Goal: Transaction & Acquisition: Register for event/course

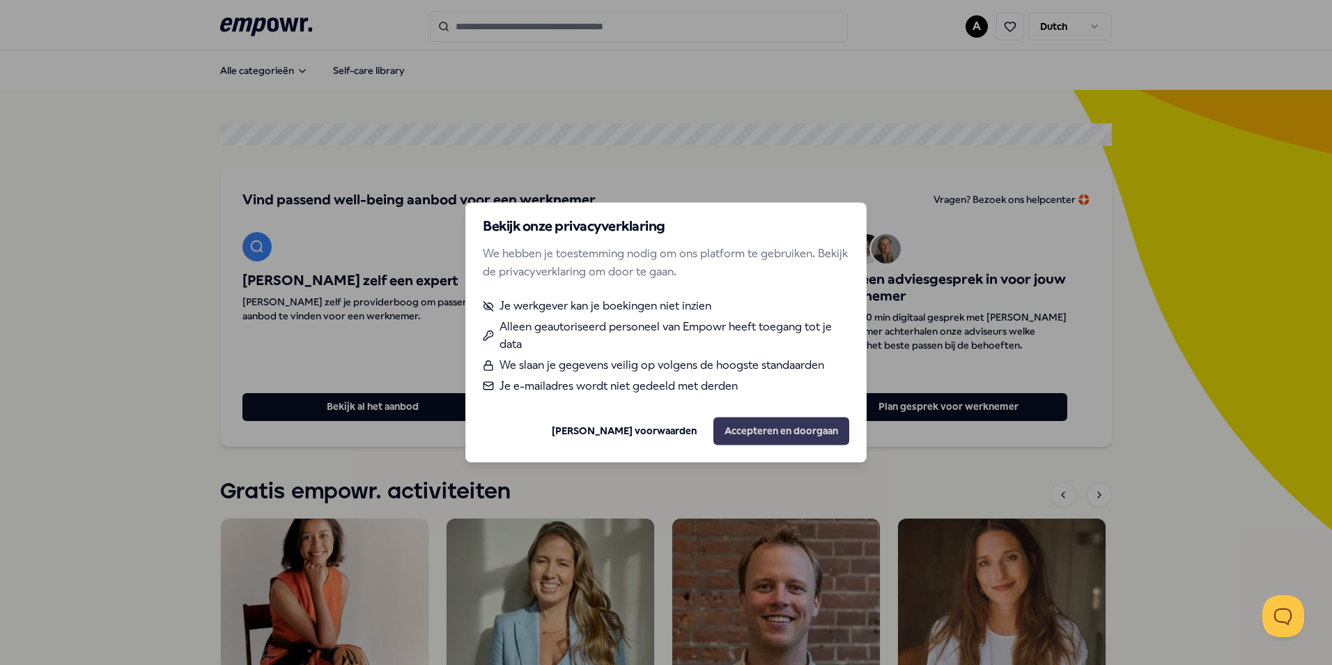
click at [796, 426] on button "Accepteren en doorgaan" at bounding box center [782, 431] width 136 height 28
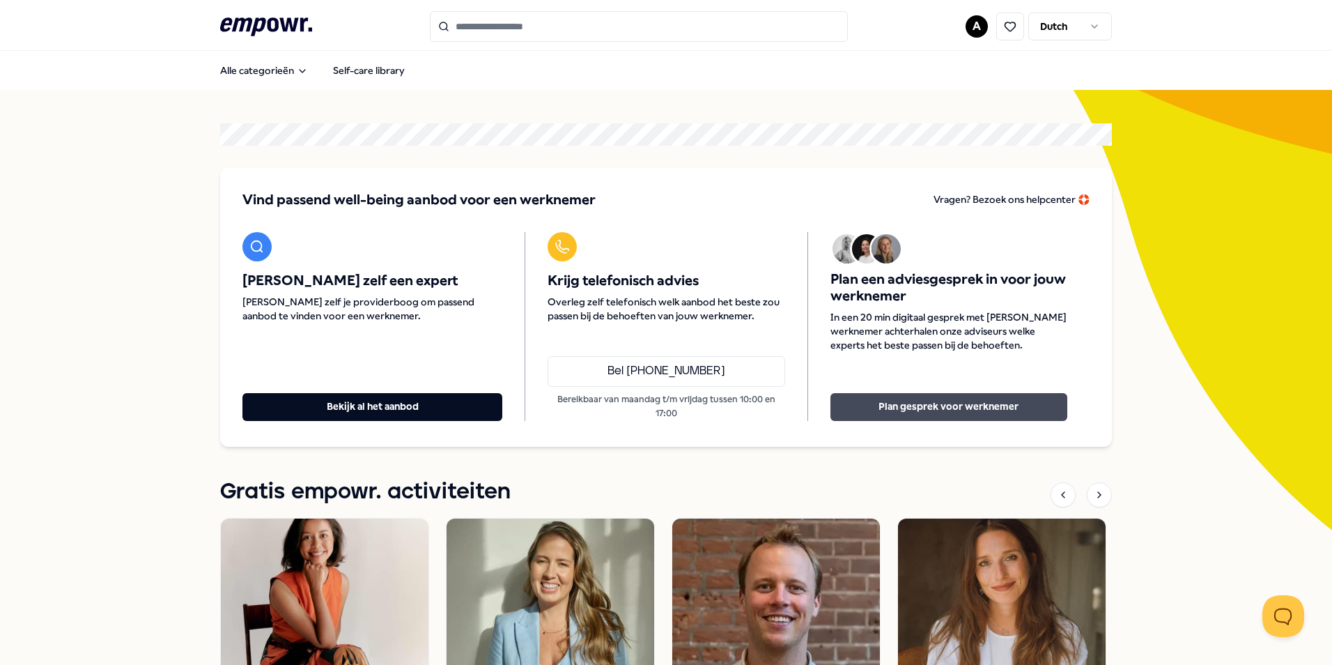
click at [966, 409] on button "Plan gesprek voor werknemer" at bounding box center [949, 407] width 237 height 28
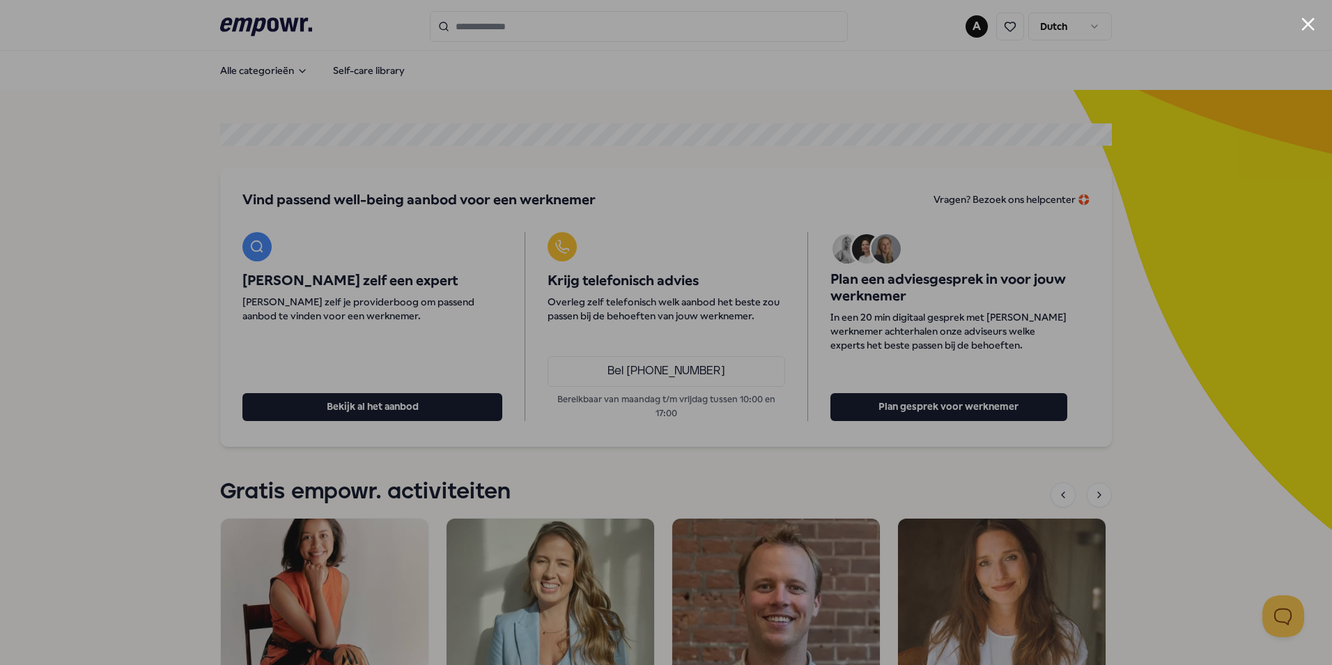
click at [1307, 24] on button "Close modal" at bounding box center [1308, 23] width 13 height 13
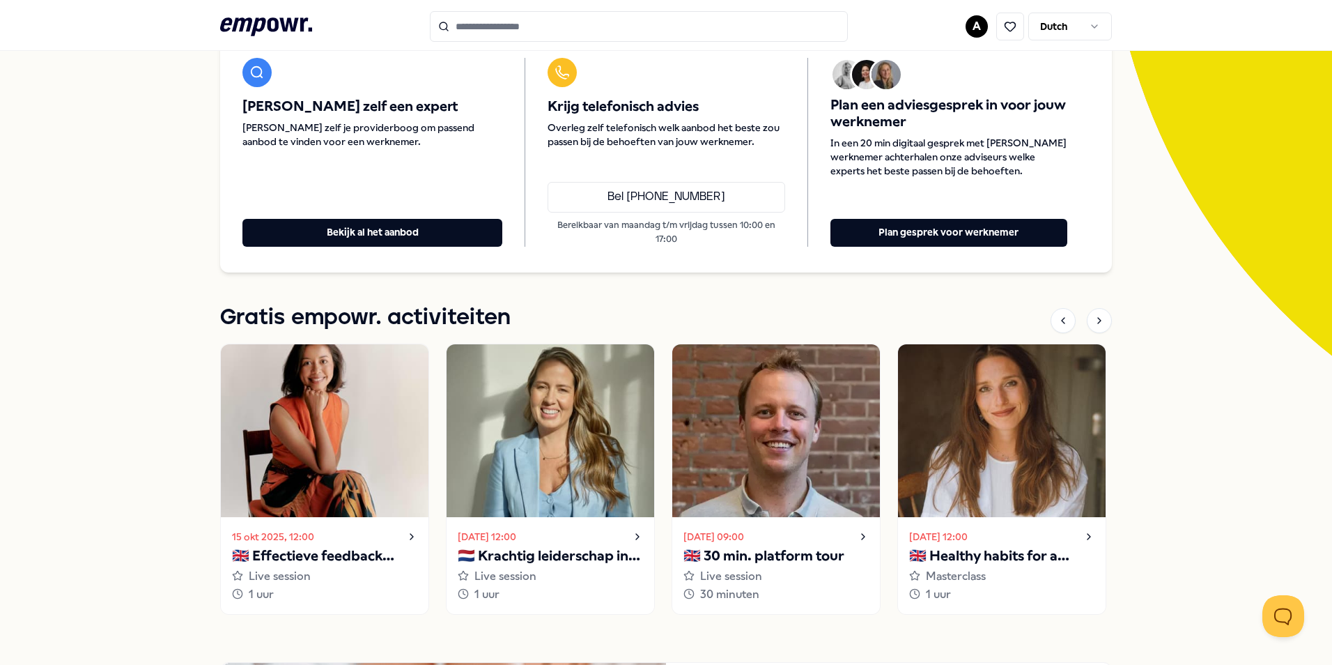
scroll to position [209, 0]
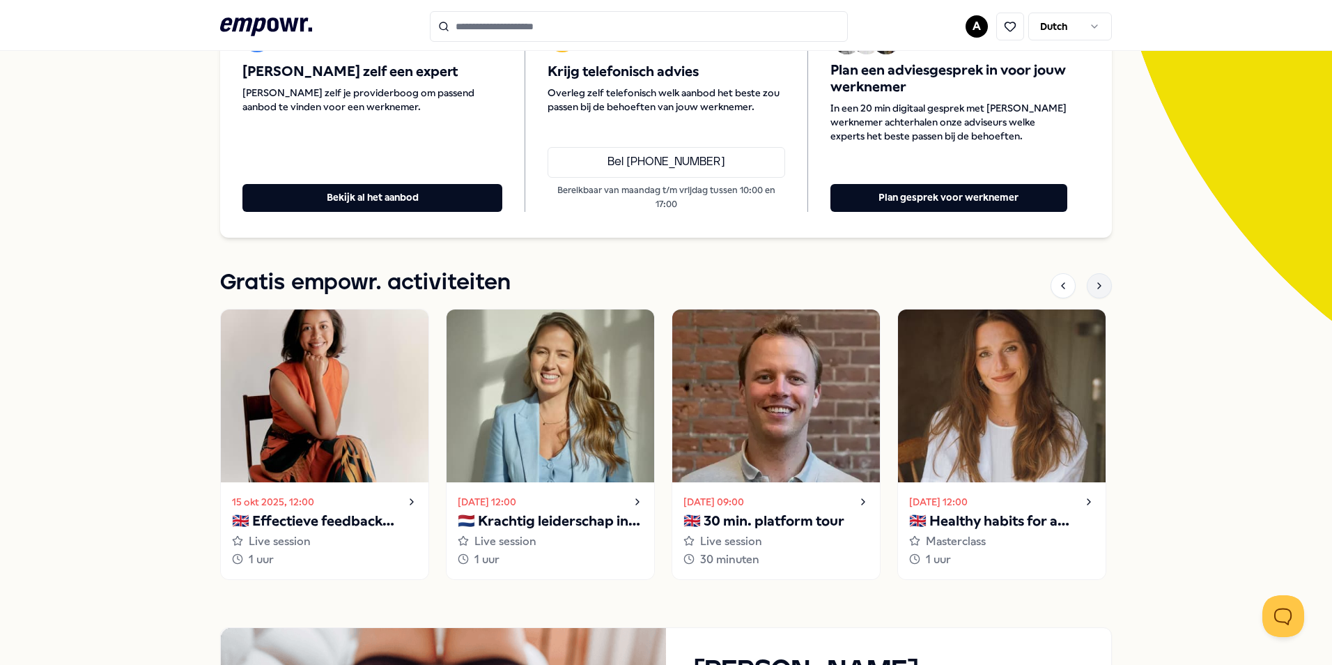
click at [1100, 286] on div at bounding box center [1099, 285] width 25 height 25
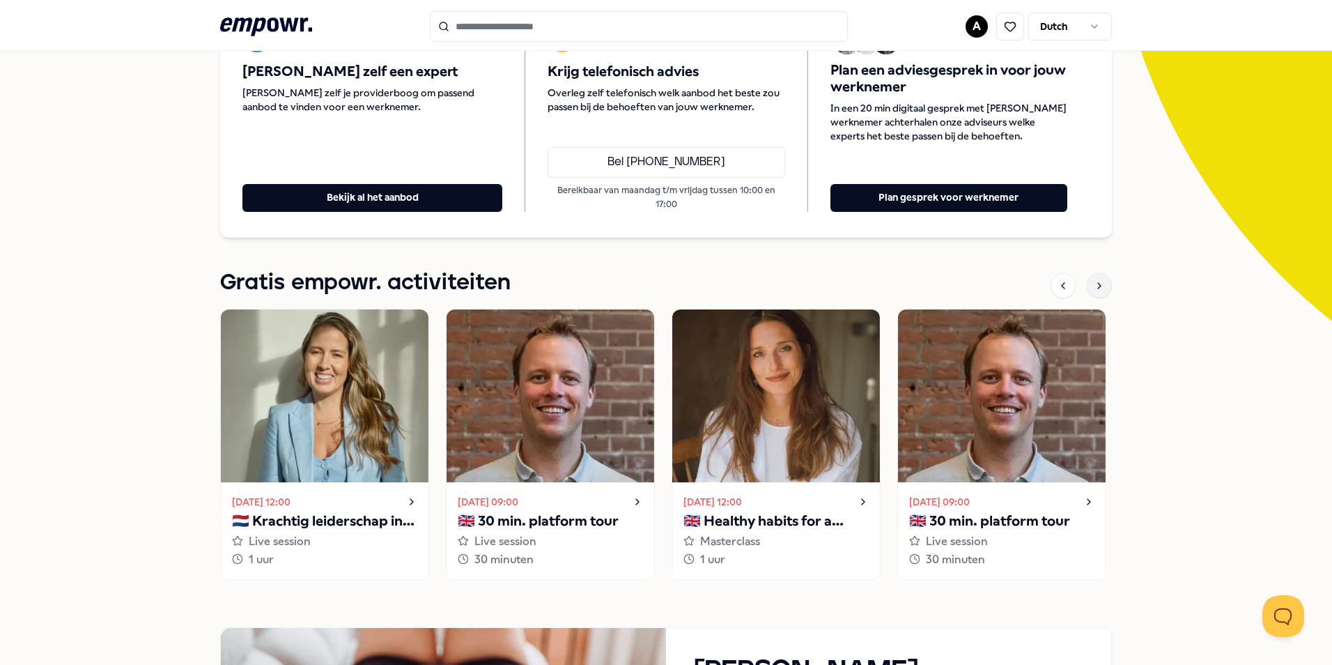
click at [1100, 286] on div at bounding box center [1099, 285] width 25 height 25
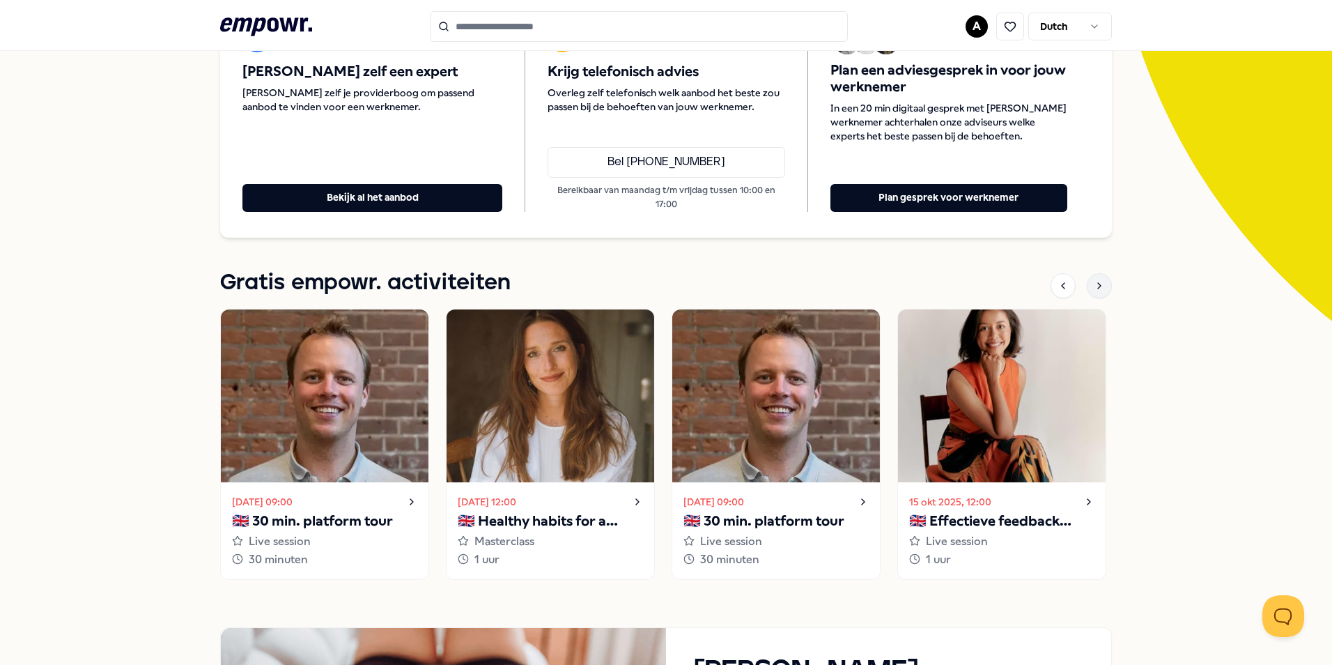
click at [1100, 286] on div at bounding box center [1099, 285] width 25 height 25
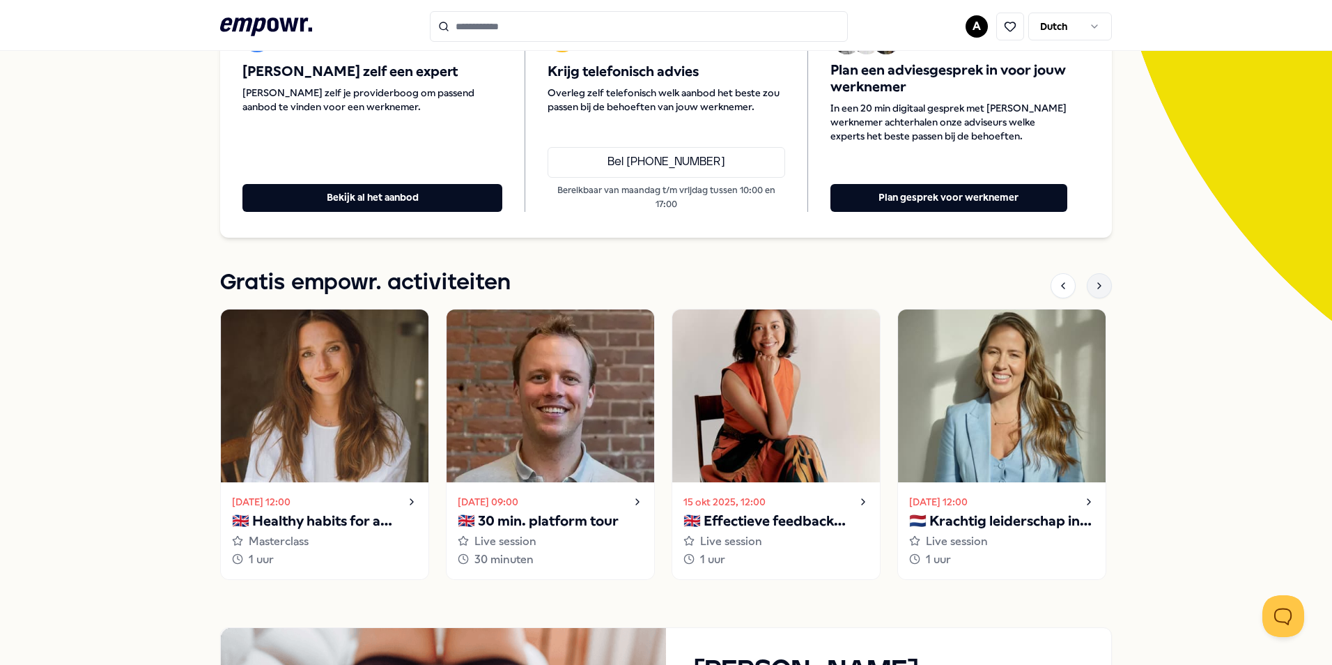
click at [1100, 286] on div at bounding box center [1099, 285] width 25 height 25
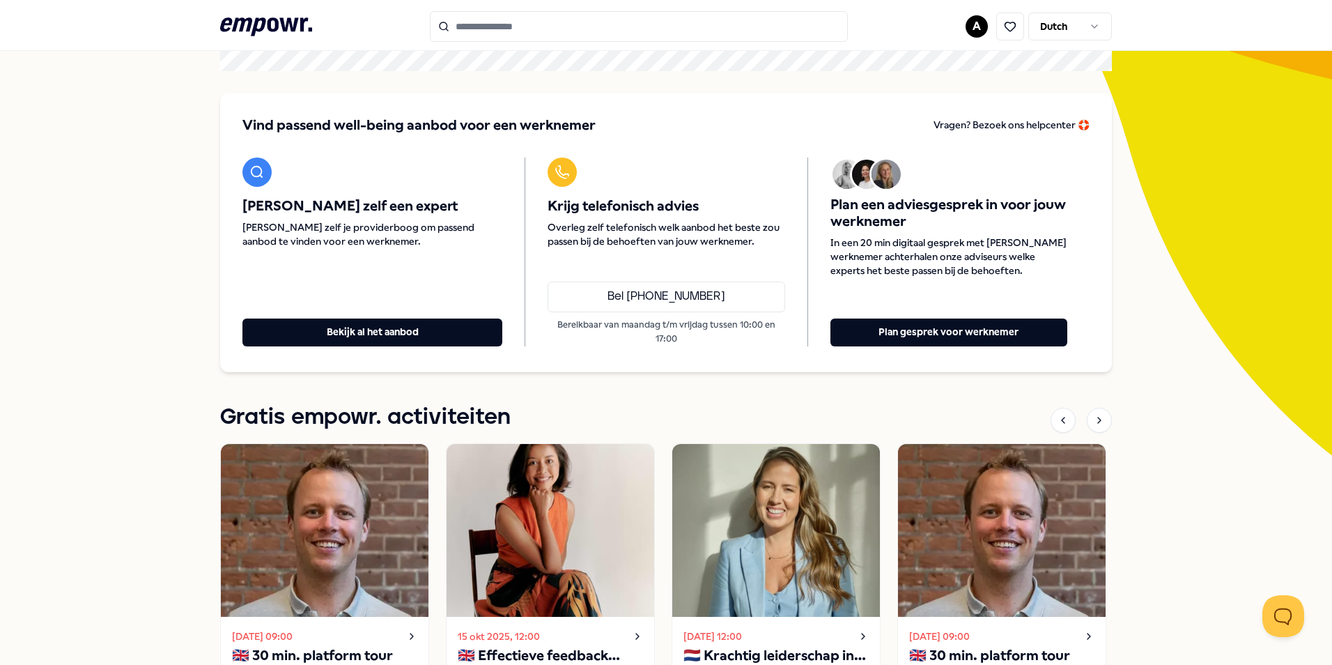
scroll to position [0, 0]
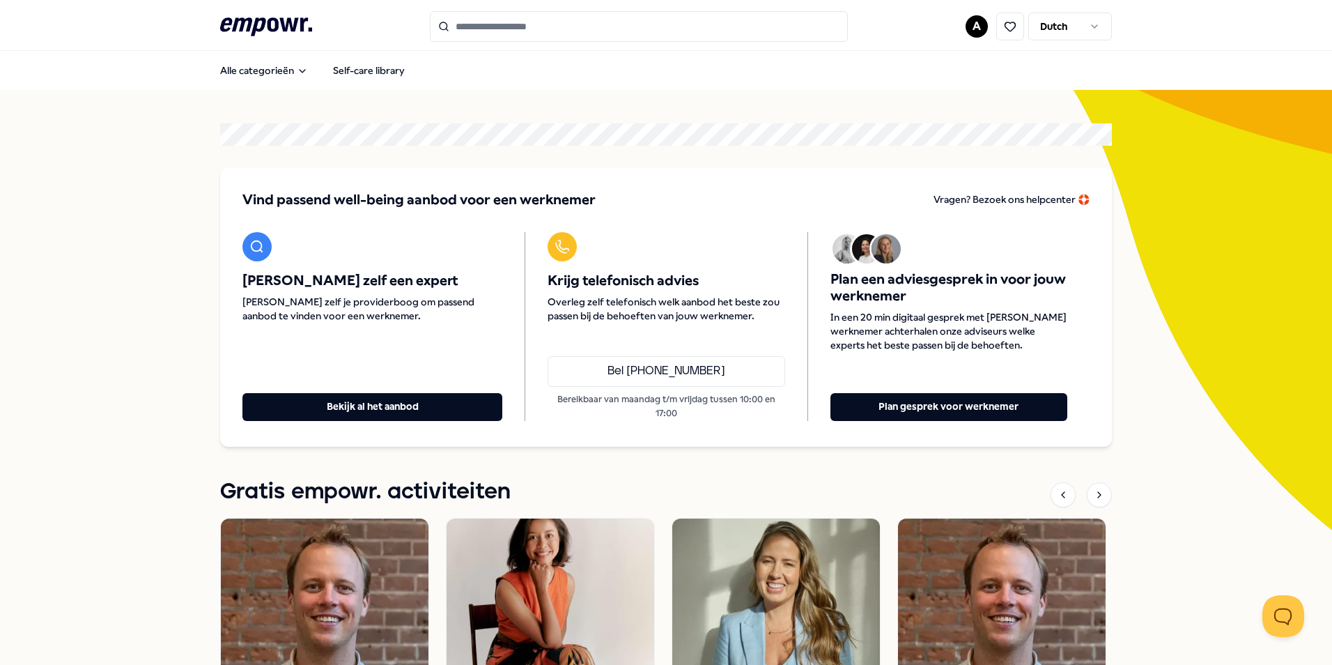
click at [268, 21] on icon ".empowr-logo_svg__cls-1{fill:#03032f}" at bounding box center [266, 27] width 92 height 26
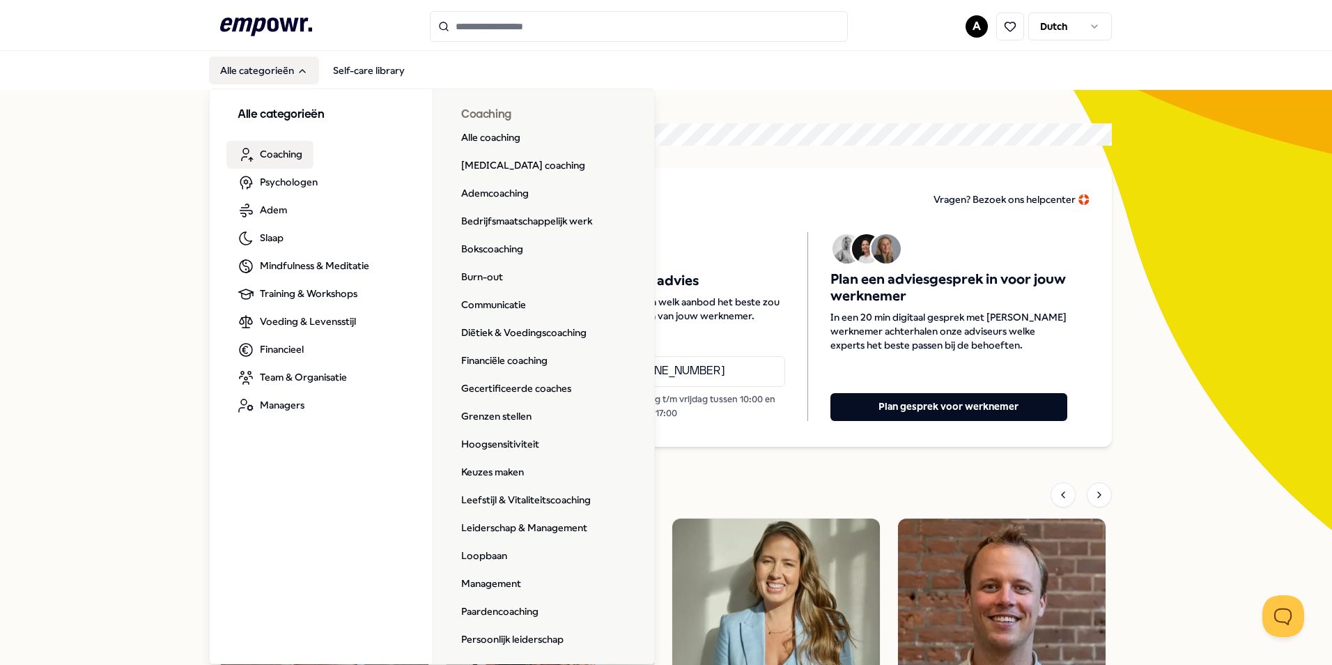
click at [275, 155] on span "Coaching" at bounding box center [281, 153] width 43 height 15
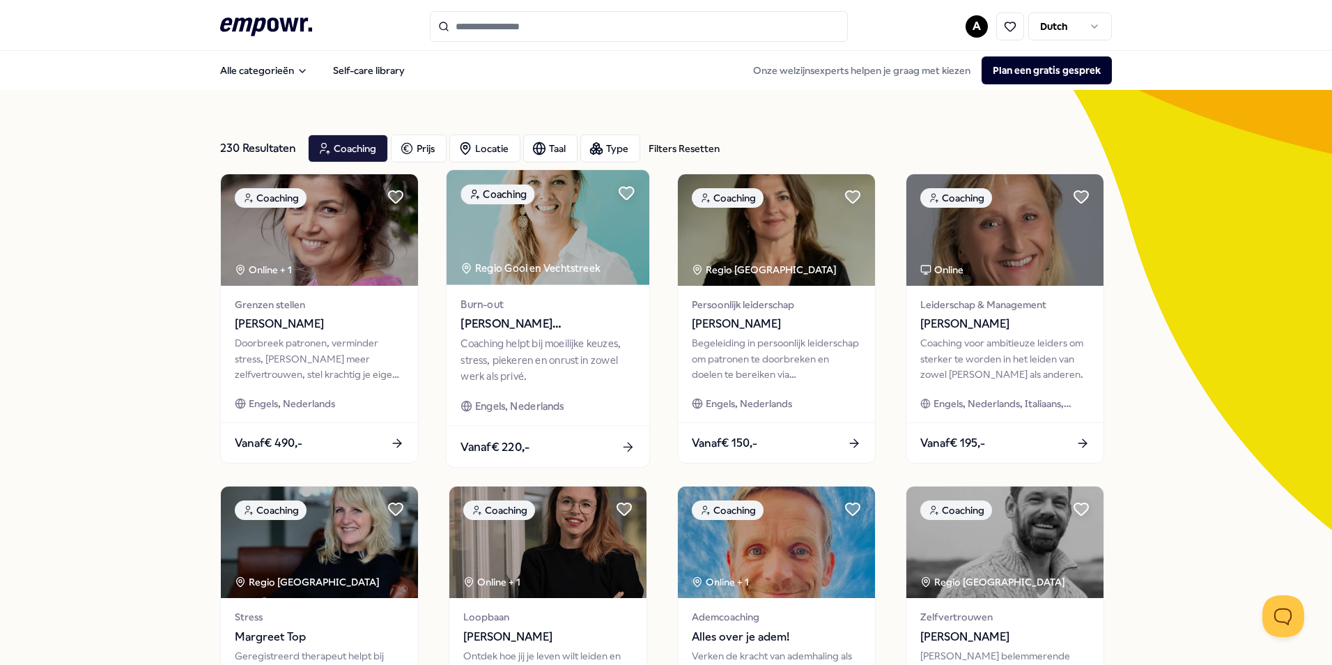
click at [550, 333] on span "[PERSON_NAME][GEOGRAPHIC_DATA]" at bounding box center [548, 324] width 174 height 18
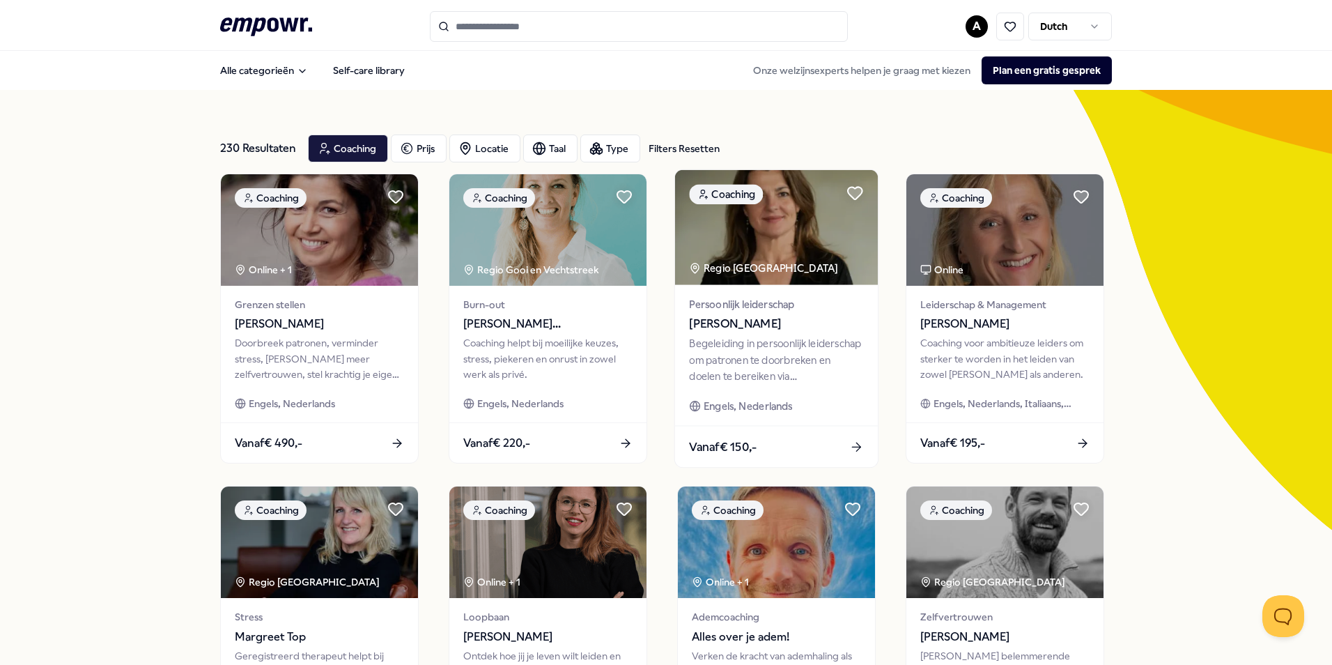
click at [787, 370] on div "Begeleiding in persoonlijk leiderschap om patronen te doorbreken en doelen te b…" at bounding box center [776, 360] width 174 height 48
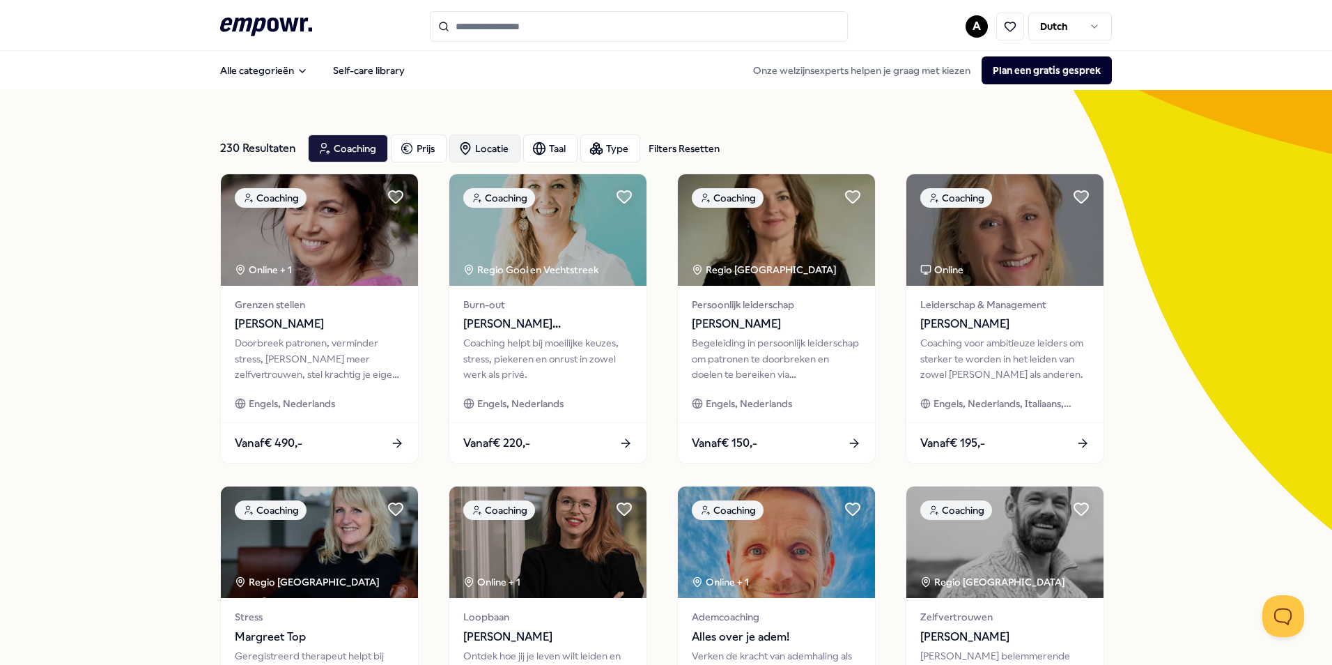
click at [478, 144] on div "Locatie" at bounding box center [484, 148] width 71 height 28
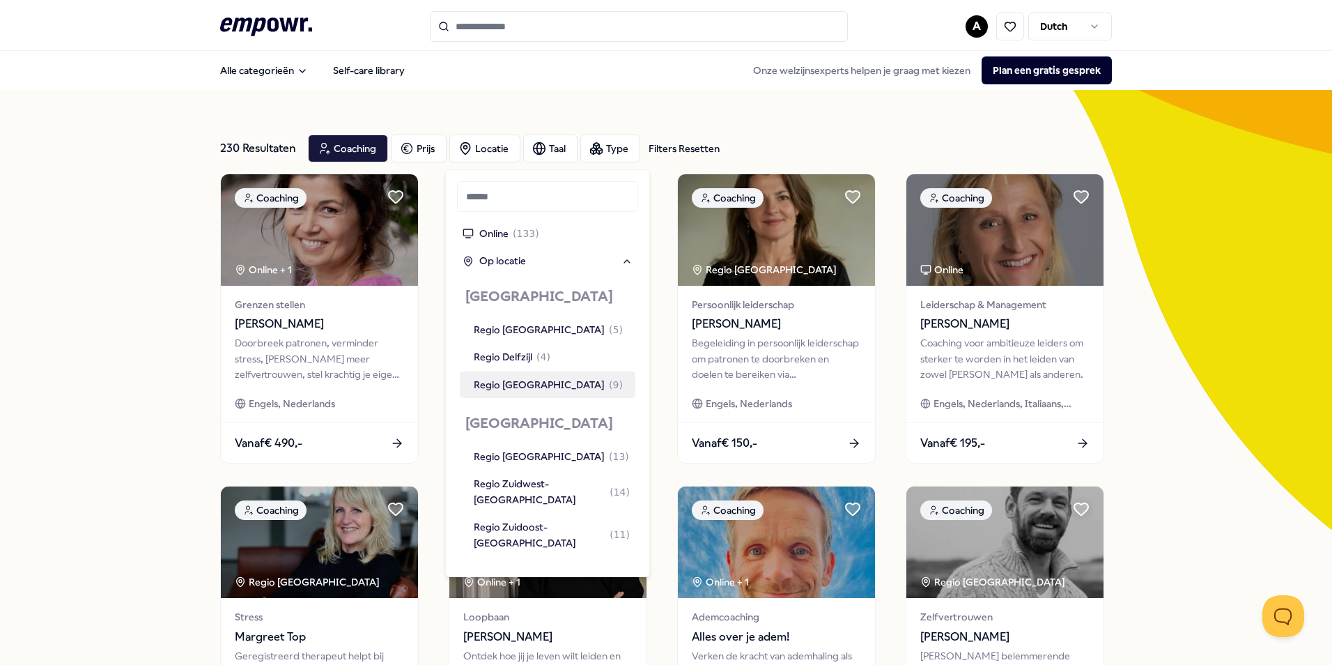
click at [502, 381] on div "Regio [GEOGRAPHIC_DATA] ( 9 )" at bounding box center [548, 384] width 149 height 15
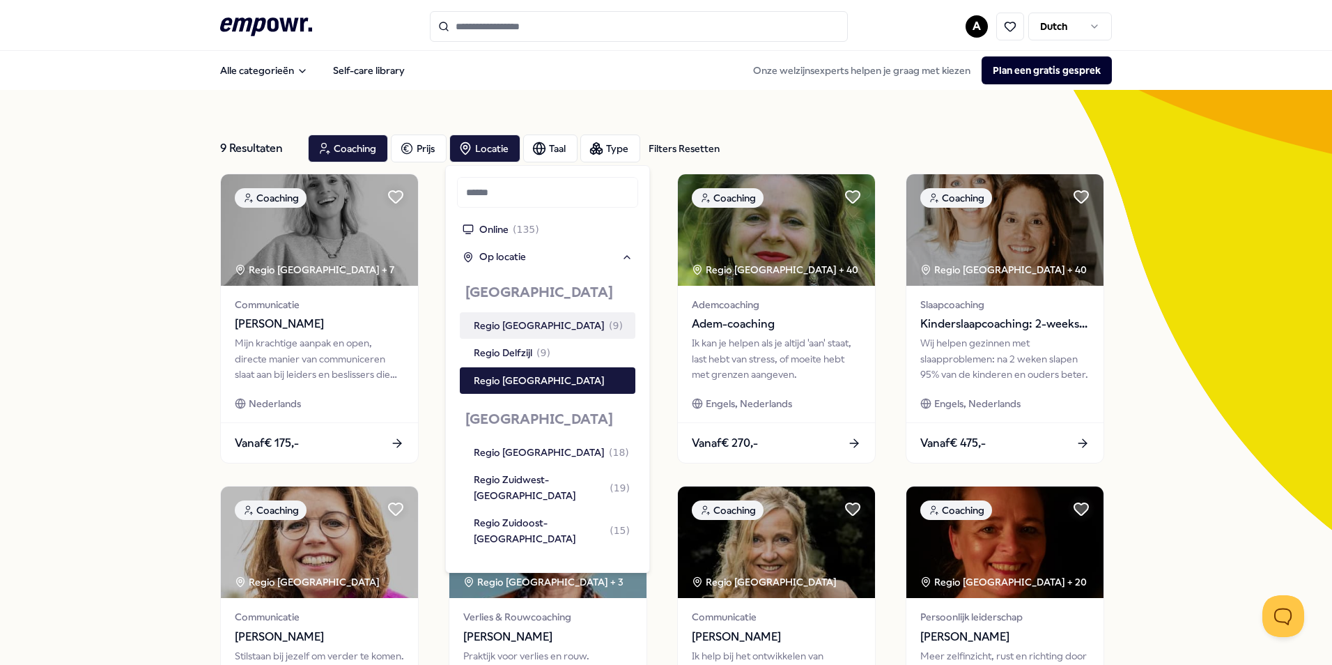
click at [702, 110] on div "9 Resultaten Filters Resetten Coaching Prijs Locatie Taal Type Filters Resetten…" at bounding box center [666, 634] width 892 height 1088
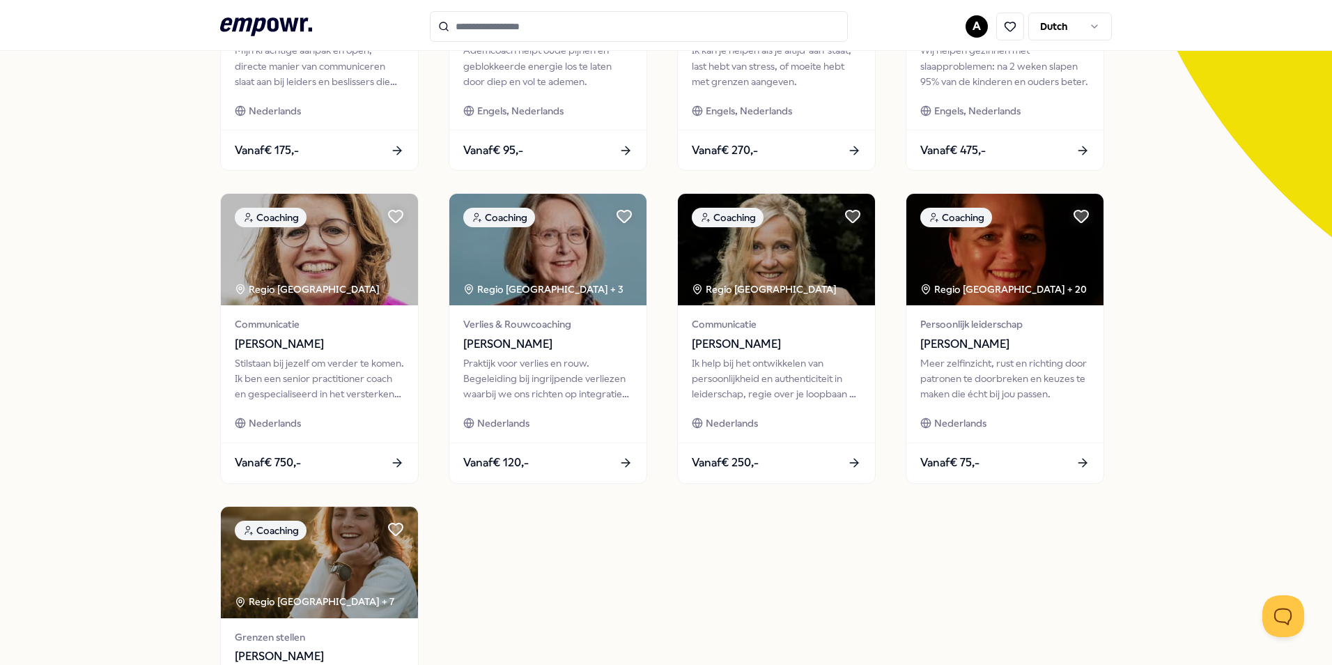
scroll to position [279, 0]
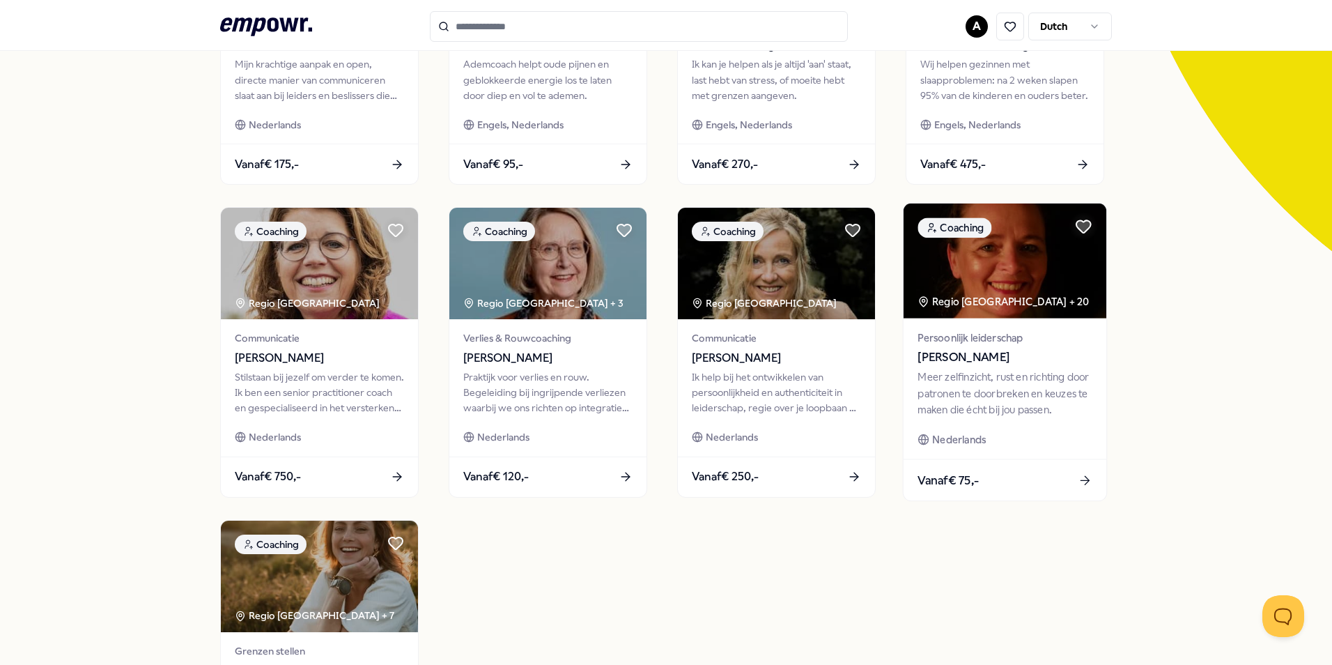
click at [967, 388] on div "Meer zelfinzicht, rust en richting door patronen te doorbreken en keuzes te mak…" at bounding box center [1005, 393] width 174 height 48
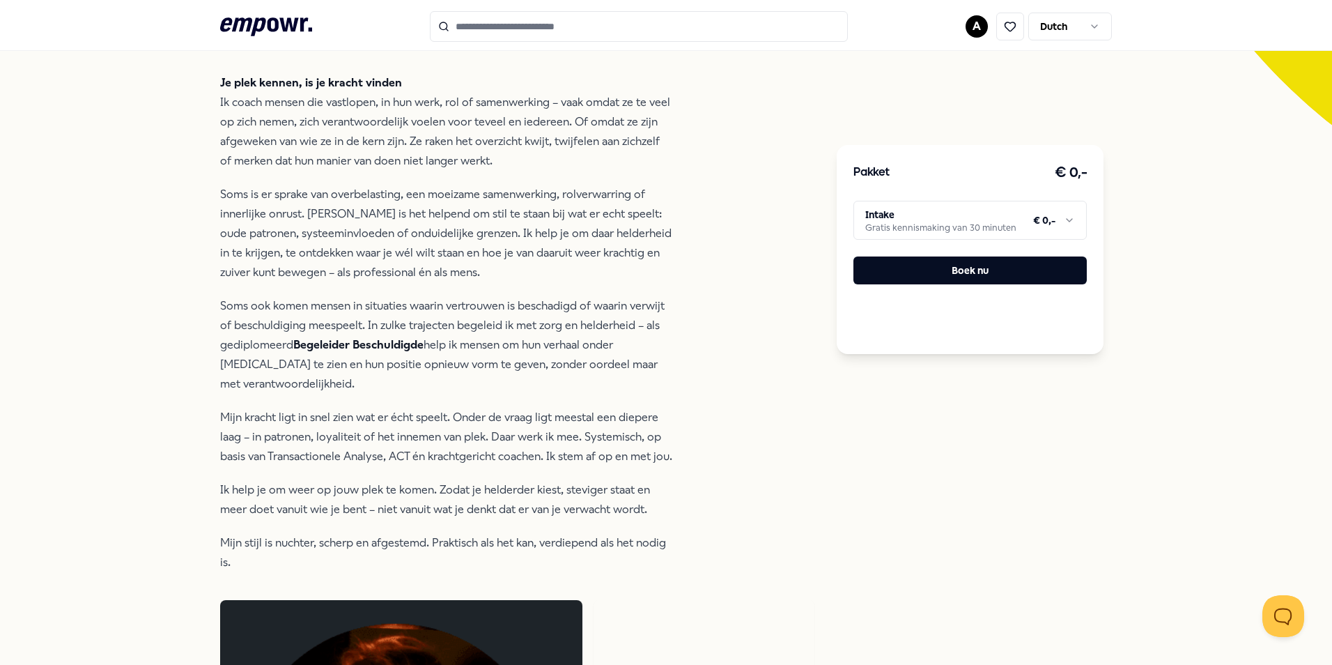
scroll to position [217, 0]
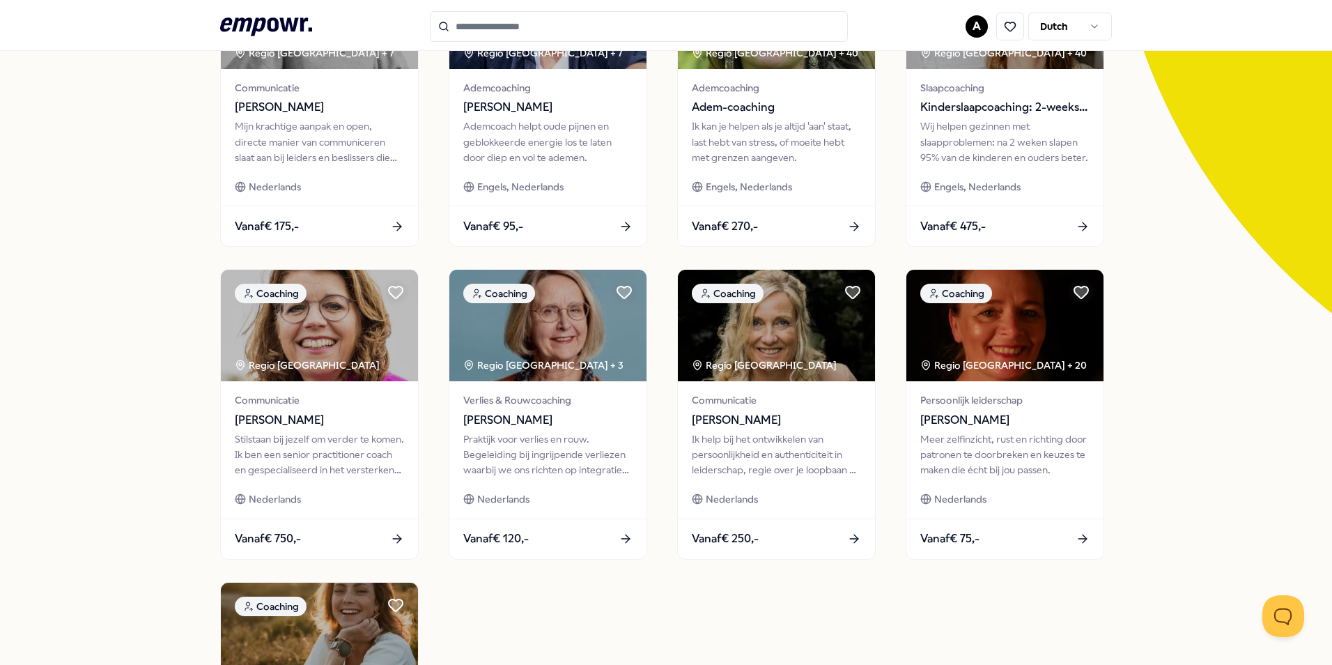
scroll to position [356, 0]
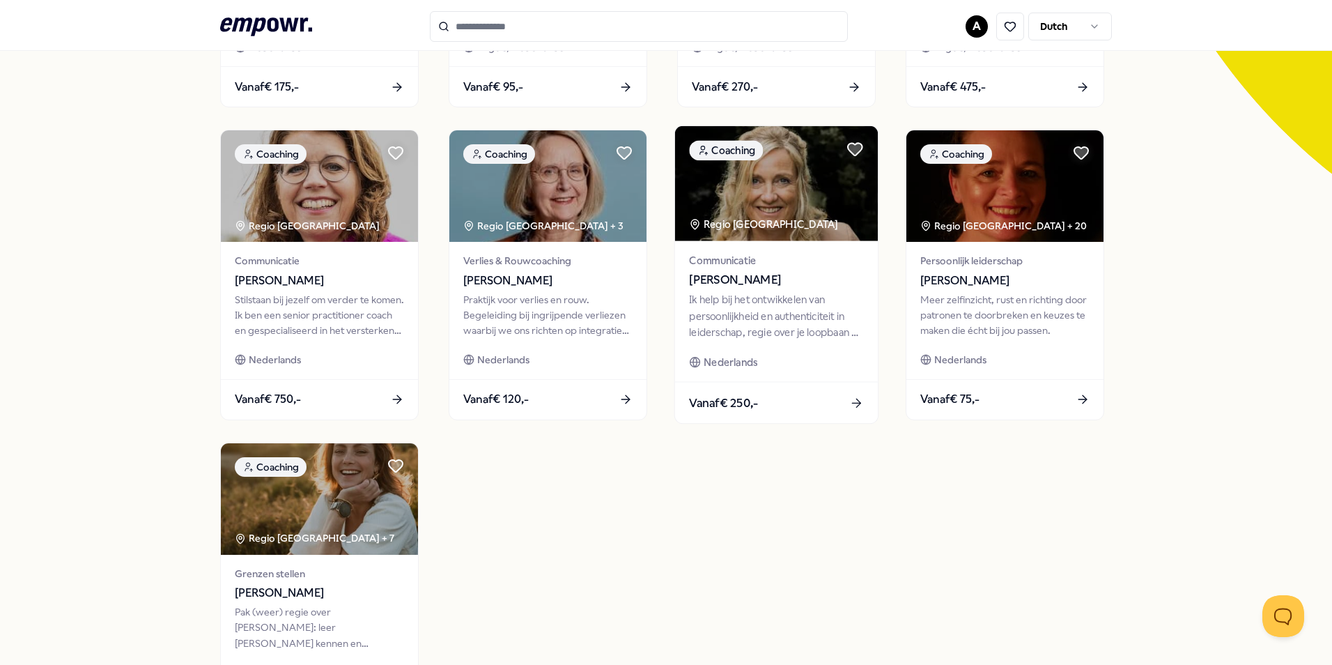
click at [747, 334] on div "Ik help bij het ontwikkelen van persoonlijkheid en authenticiteit in leiderscha…" at bounding box center [776, 316] width 174 height 48
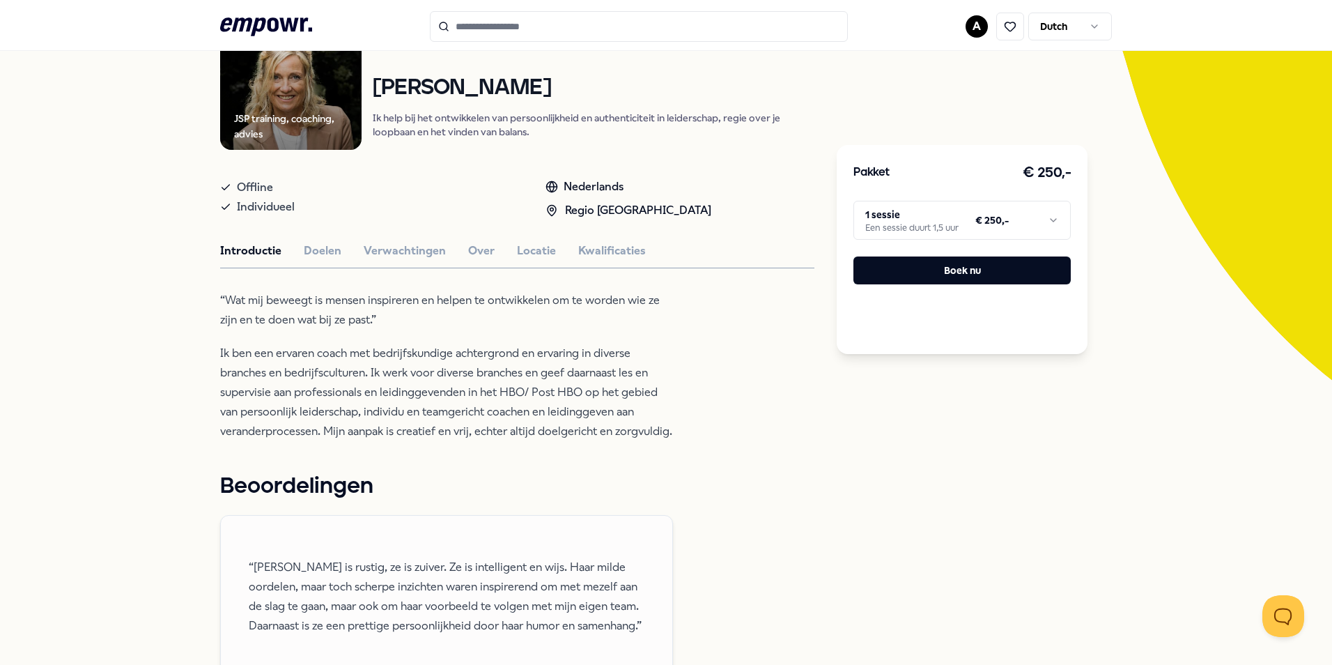
scroll to position [229, 0]
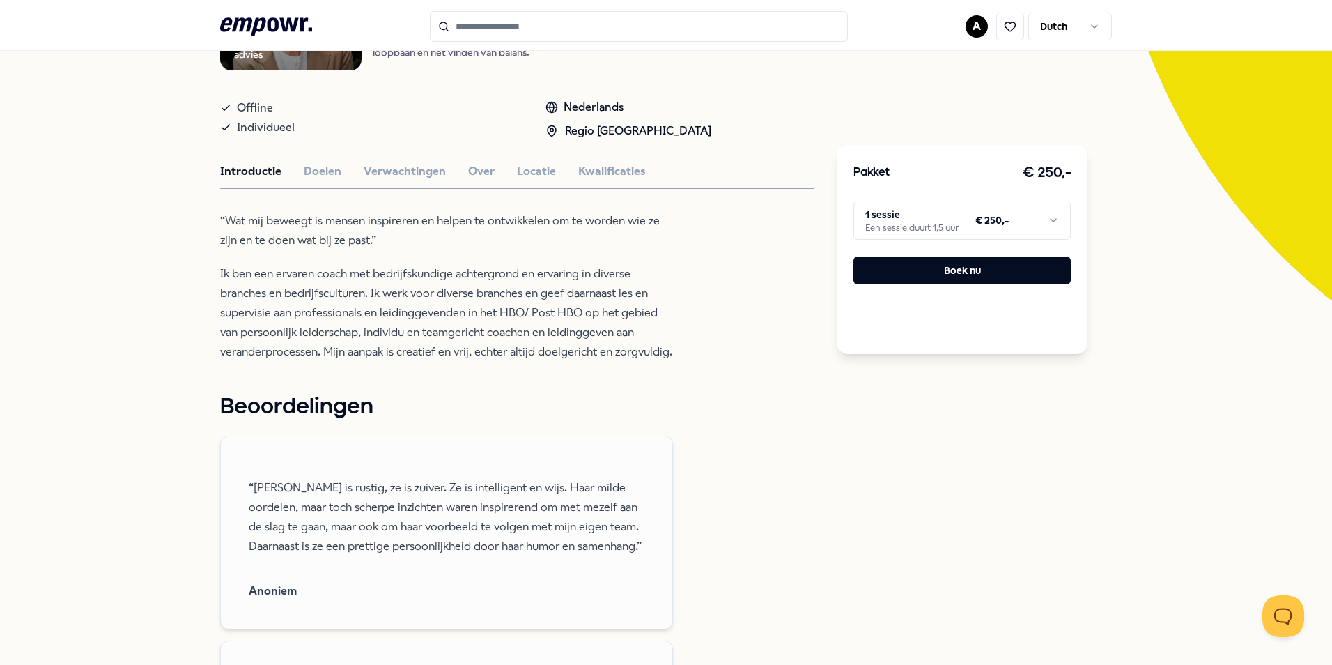
drag, startPoint x: 961, startPoint y: 498, endPoint x: 976, endPoint y: 320, distance: 178.3
click at [964, 498] on div "Pakket € 250,- 1 sessie Een sessie duurt 1,5 uur € 250,- Boek nu" at bounding box center [962, 611] width 251 height 1445
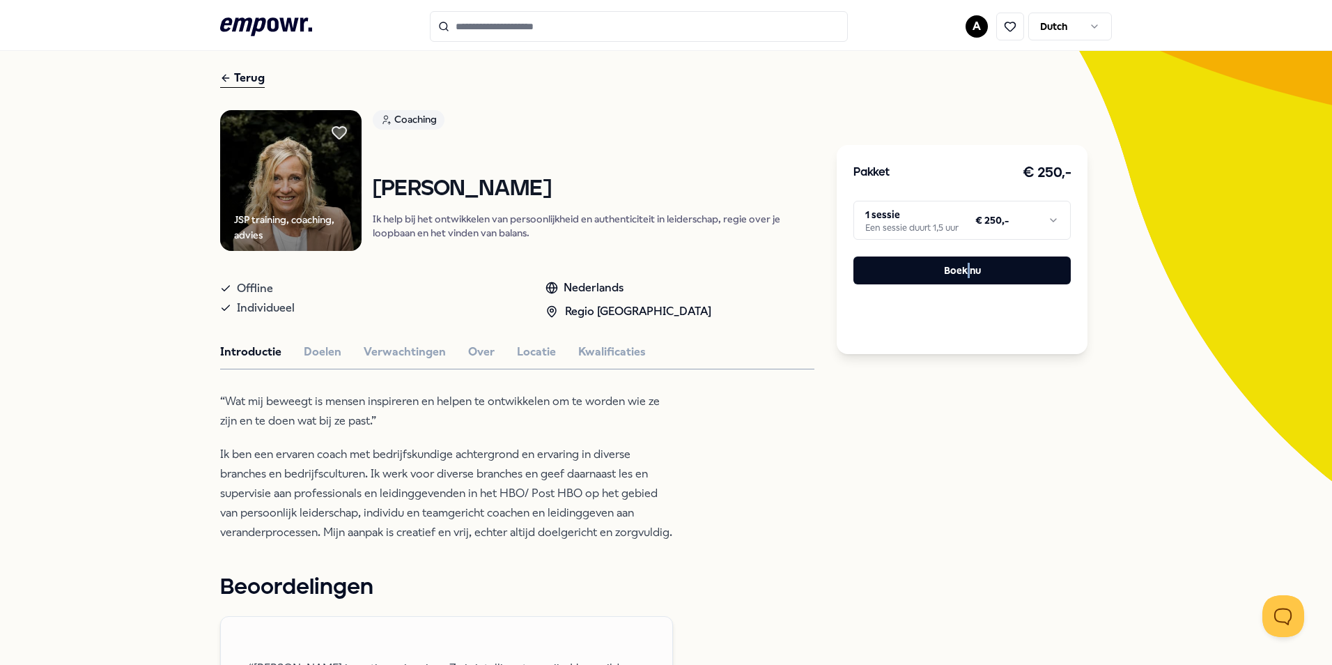
scroll to position [70, 0]
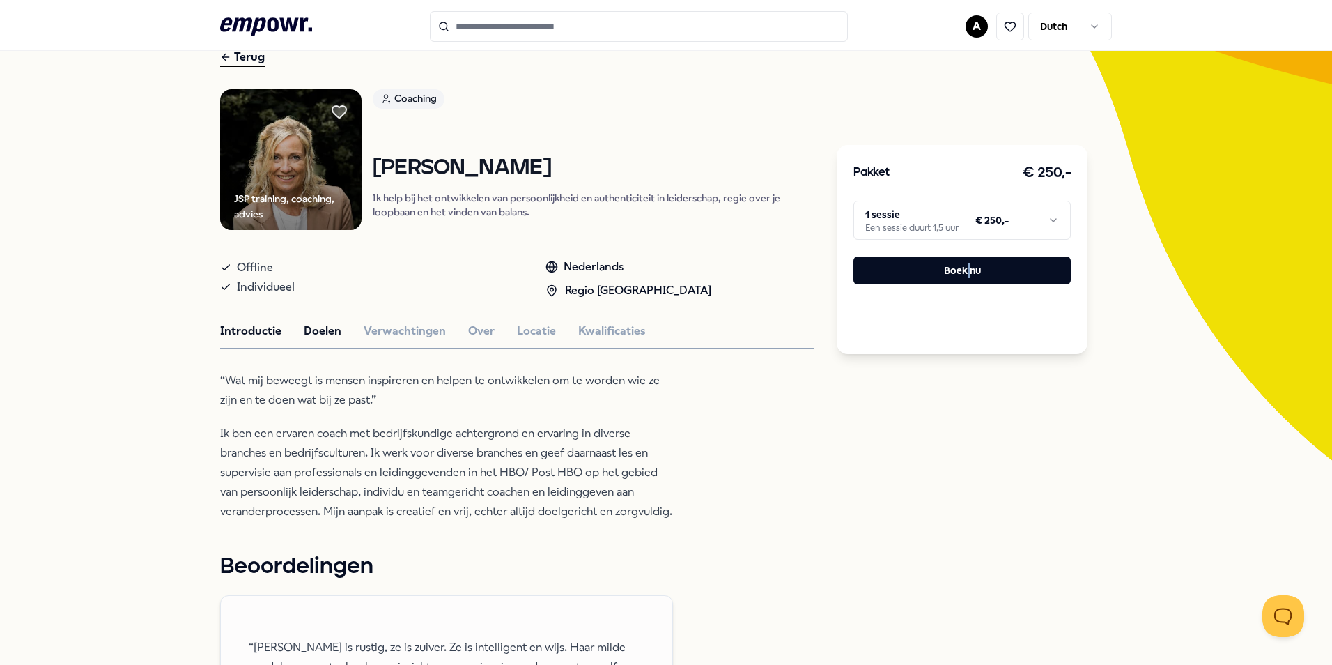
click at [326, 332] on button "Doelen" at bounding box center [323, 331] width 38 height 18
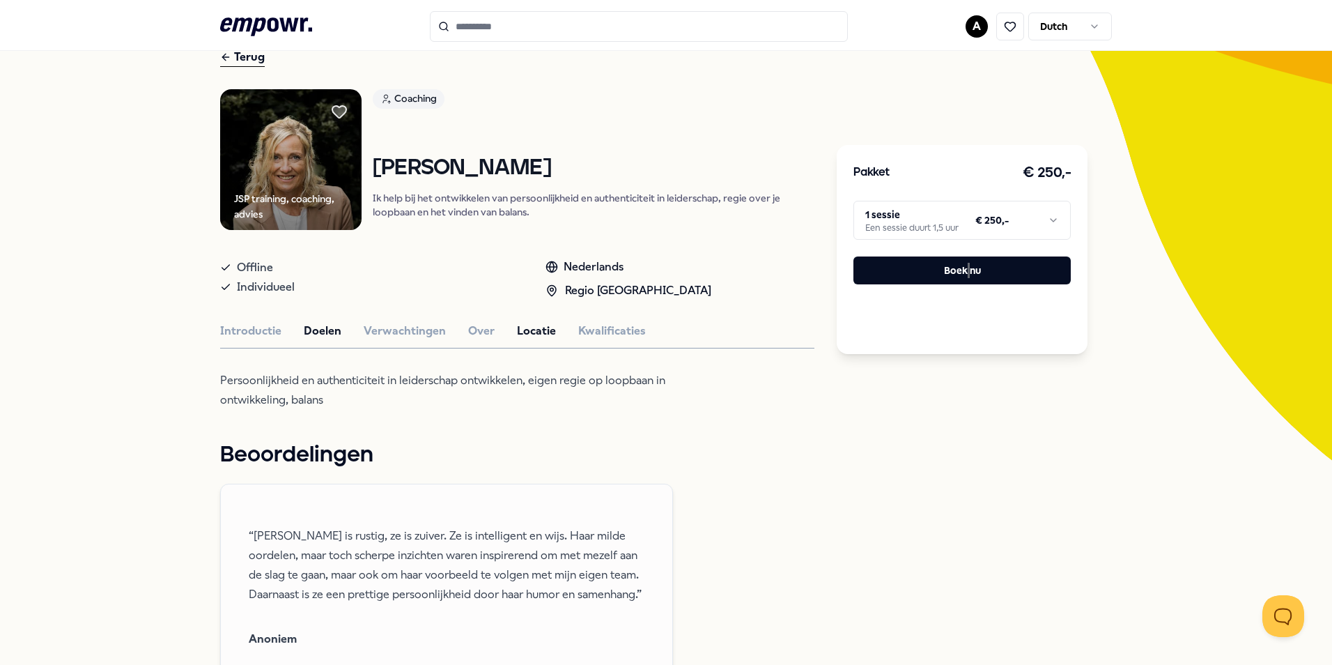
click at [526, 330] on button "Locatie" at bounding box center [536, 331] width 39 height 18
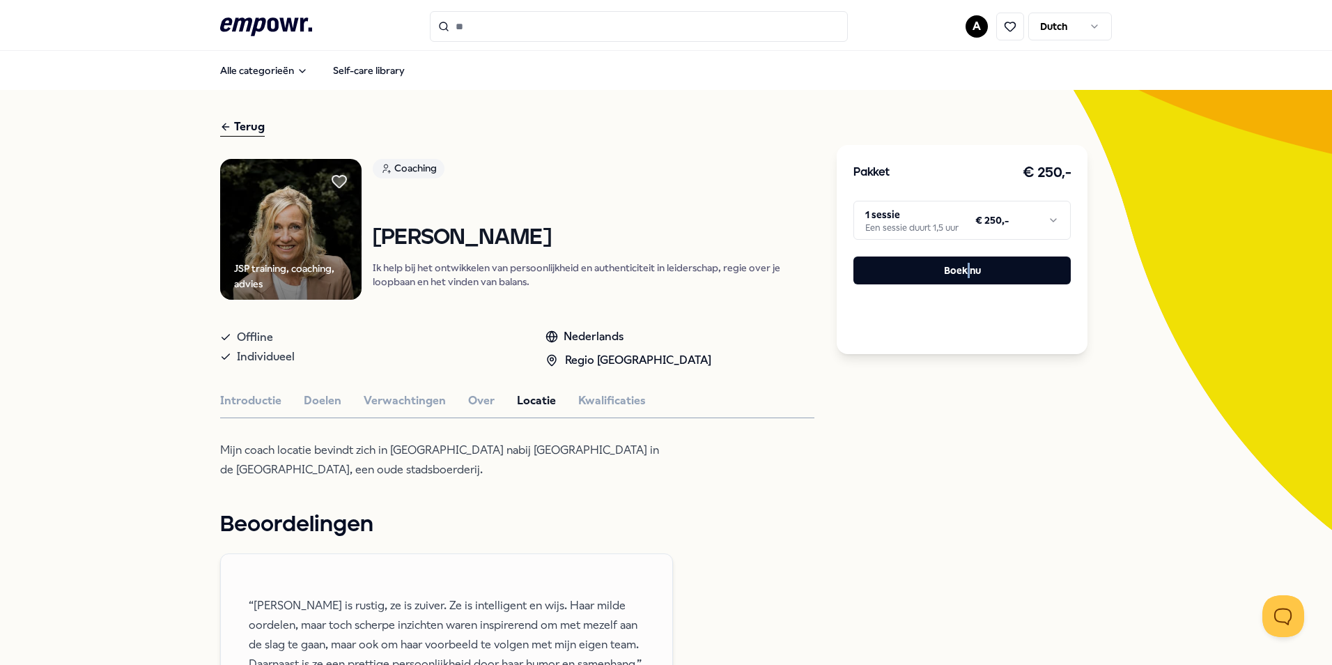
click at [298, 20] on icon at bounding box center [266, 26] width 92 height 18
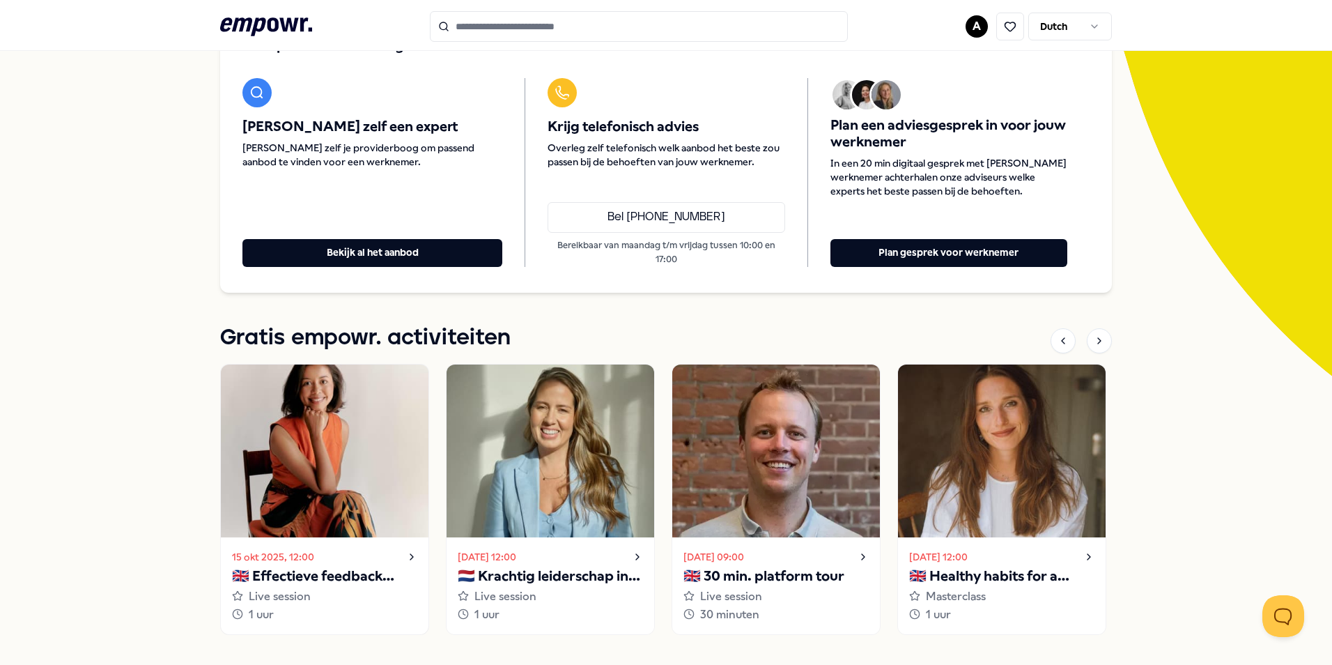
scroll to position [279, 0]
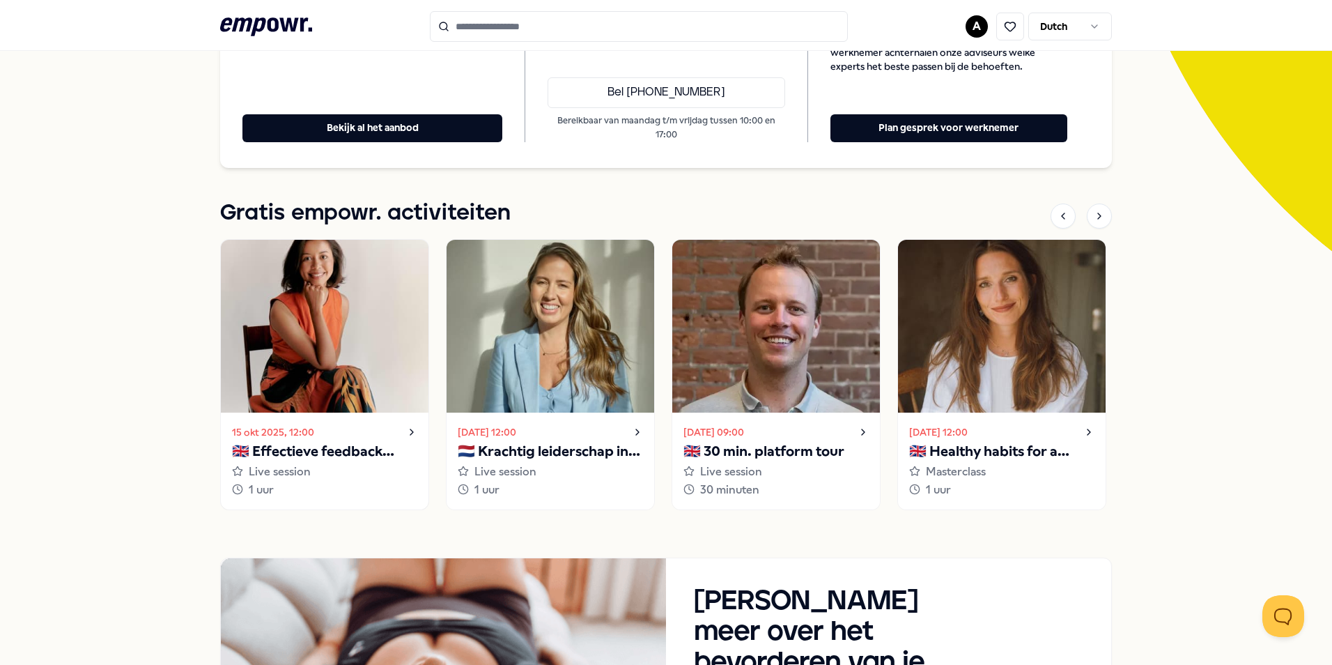
click at [313, 442] on p "🇬🇧 Effectieve feedback geven en ontvangen" at bounding box center [324, 451] width 185 height 22
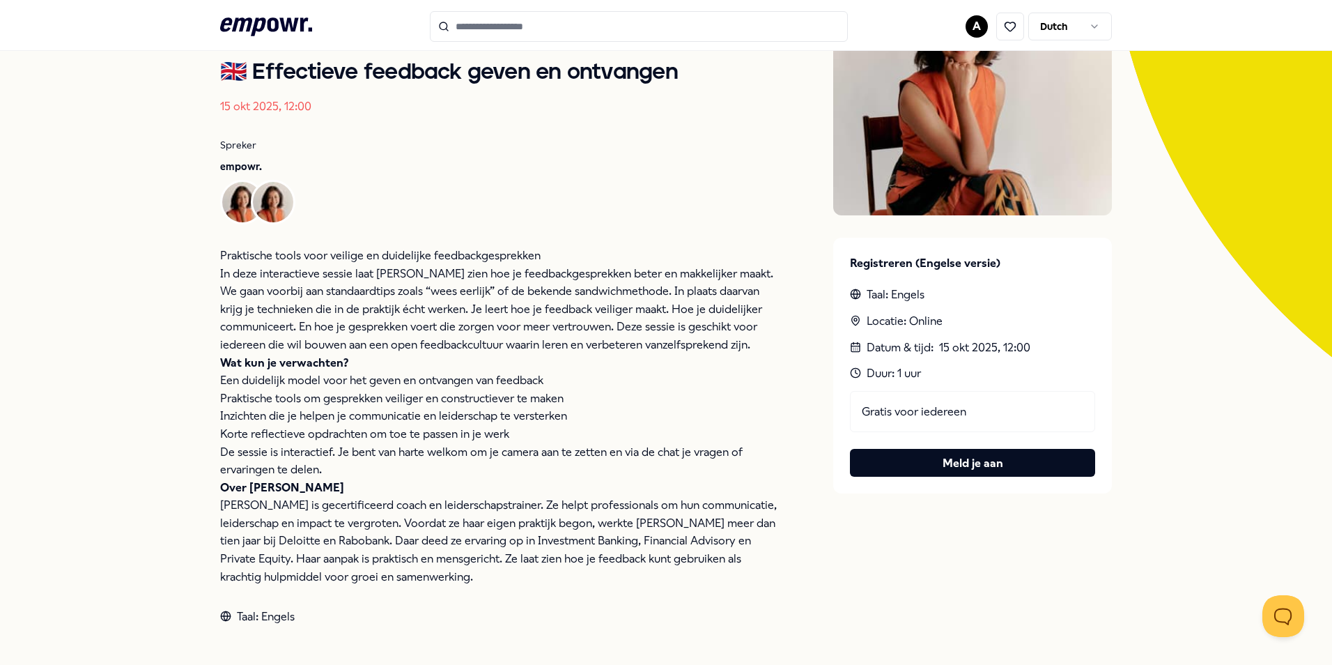
scroll to position [140, 0]
